Goal: Task Accomplishment & Management: Manage account settings

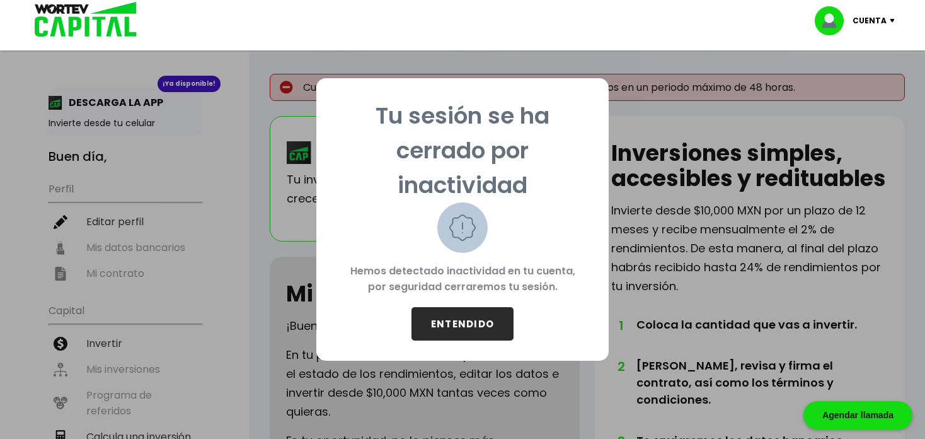
click at [466, 322] on button "ENTENDIDO" at bounding box center [463, 323] width 102 height 33
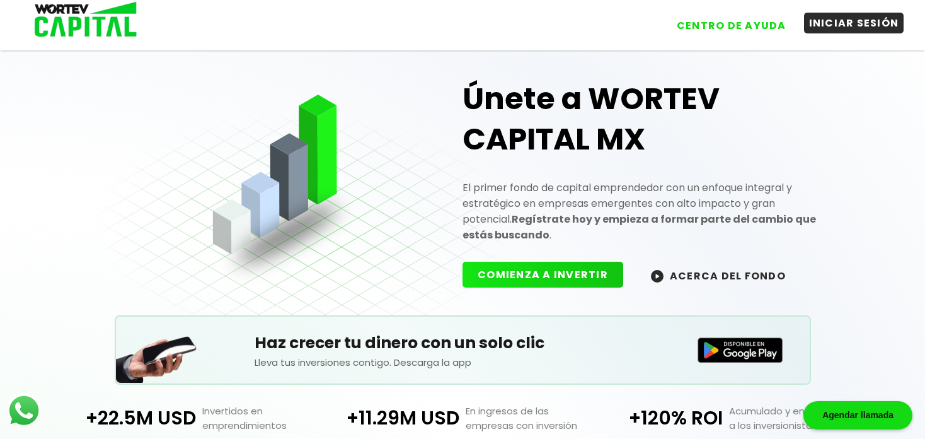
click at [876, 26] on button "INICIAR SESIÓN" at bounding box center [854, 23] width 100 height 21
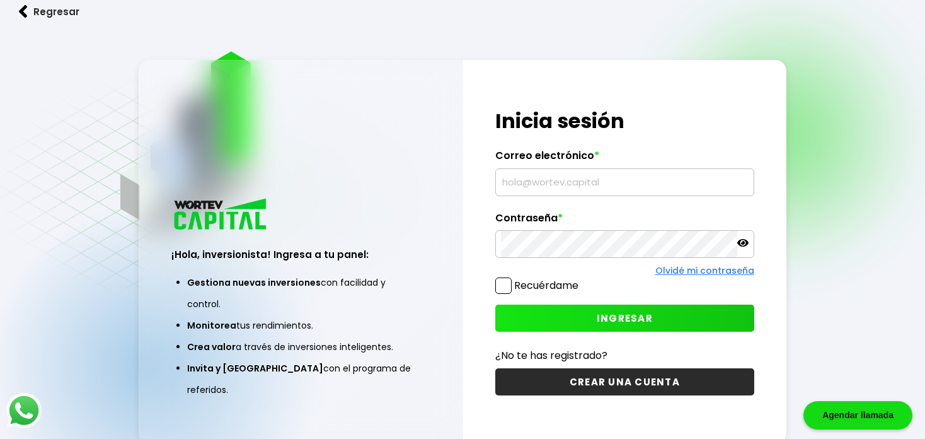
type input "[EMAIL_ADDRESS][DOMAIN_NAME]"
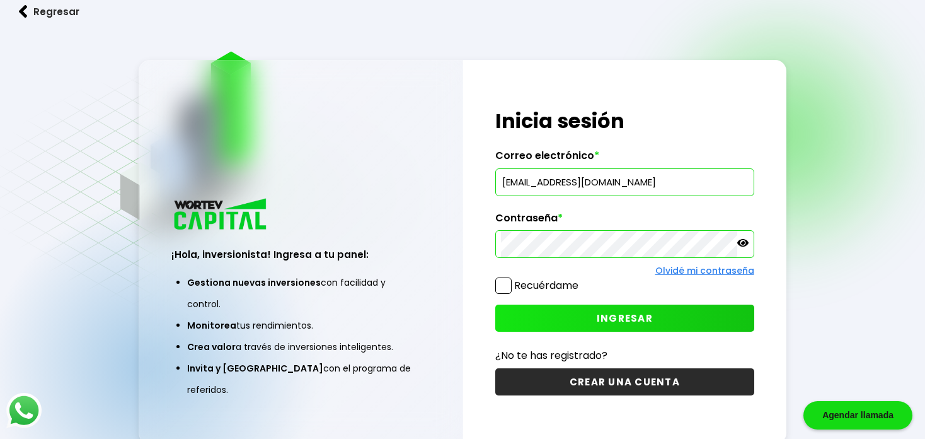
click at [567, 281] on label "Recuérdame" at bounding box center [546, 285] width 64 height 14
click at [581, 279] on input "Recuérdame" at bounding box center [581, 279] width 0 height 0
click at [579, 309] on button "INGRESAR" at bounding box center [624, 317] width 258 height 27
